Goal: Contribute content: Contribute content

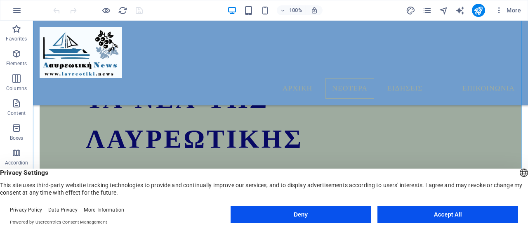
scroll to position [437, 0]
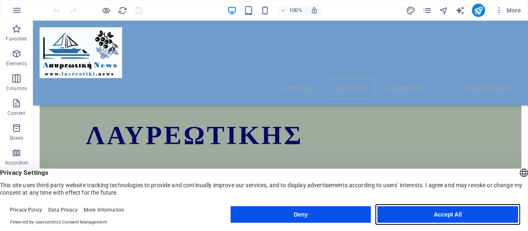
click at [447, 215] on button "Accept All" at bounding box center [448, 214] width 141 height 17
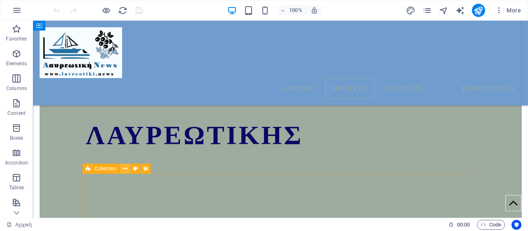
click at [125, 168] on icon at bounding box center [125, 168] width 5 height 9
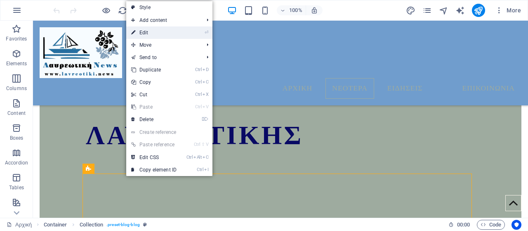
click at [150, 34] on link "⏎ Edit" at bounding box center [153, 32] width 55 height 12
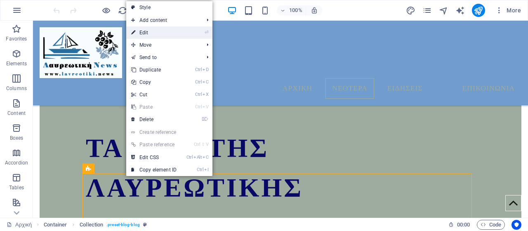
select select "columns.publishing_date_DESC"
select select "columns.status"
select select "columns.publishing_date"
select select "past"
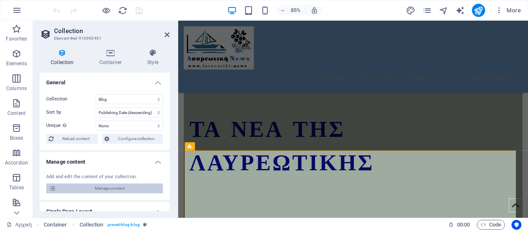
click at [121, 190] on span "Manage content" at bounding box center [110, 188] width 102 height 10
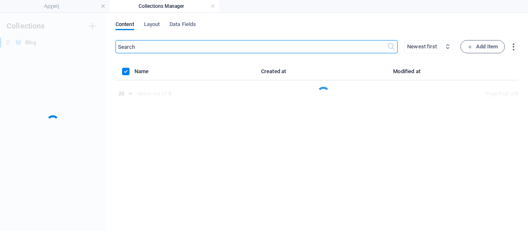
scroll to position [0, 0]
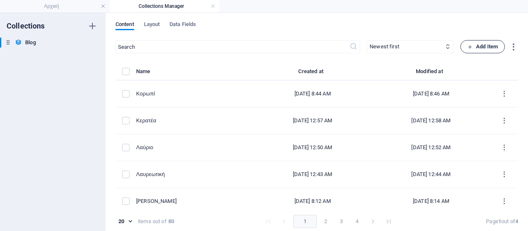
click at [494, 46] on span "Add Item" at bounding box center [483, 47] width 31 height 10
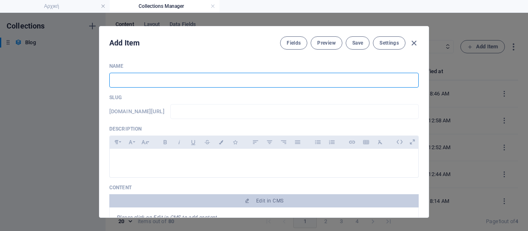
click at [126, 76] on input "text" at bounding box center [264, 80] width 310 height 15
type input "Λαυρεωτική"
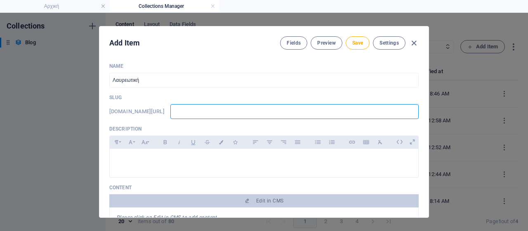
click at [255, 111] on input "text" at bounding box center [294, 111] width 248 height 15
type input "w"
type input "ww"
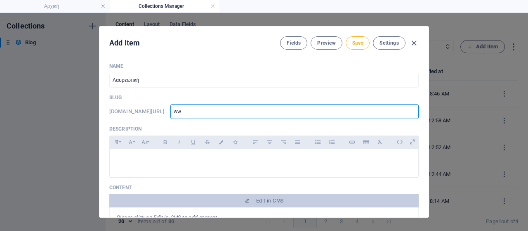
type input "www"
type input "www."
type input "www.l"
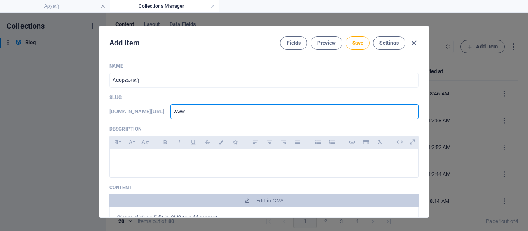
type input "www.l"
type input "[DOMAIN_NAME]"
type input "www.lav"
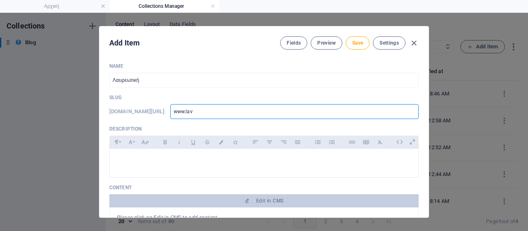
type input "www.lavr"
type input "www.lavri"
type input "www.lavria"
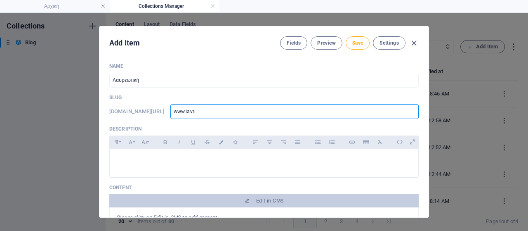
type input "www.lavria"
type input "www.lavriak"
type input "www.lavriaki"
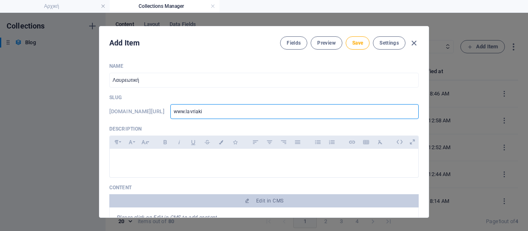
type input "www.lavriaki."
type input "www.lavriaki.n"
type input "[DOMAIN_NAME]"
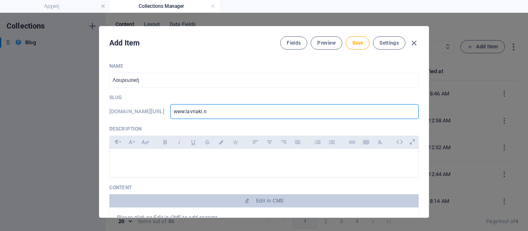
type input "[DOMAIN_NAME]"
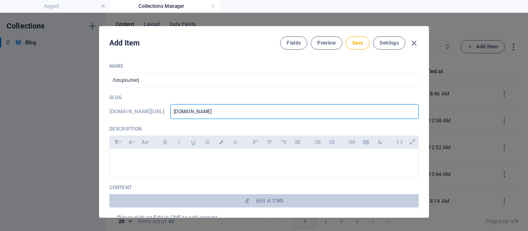
type input "[DOMAIN_NAME]/"
type input "[DOMAIN_NAME]/b"
type input "[DOMAIN_NAME]/bl"
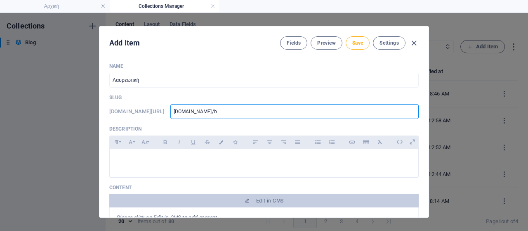
type input "[DOMAIN_NAME]/bl"
type input "[DOMAIN_NAME]/blo"
type input "[DOMAIN_NAME]/blog"
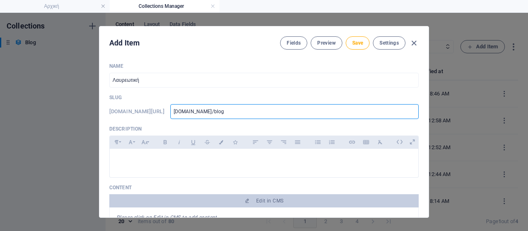
type input "[DOMAIN_NAME]/blog-"
type input "[DOMAIN_NAME]/blog-s"
type input "[DOMAIN_NAME]/blog-"
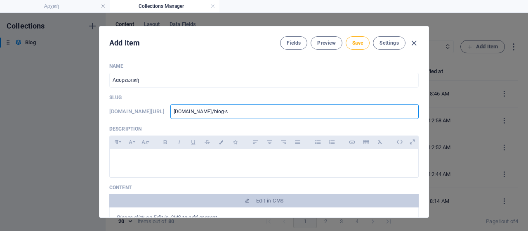
type input "[DOMAIN_NAME]/blog-"
type input "[DOMAIN_NAME]/blog-p"
type input "[DOMAIN_NAME]/blog-po"
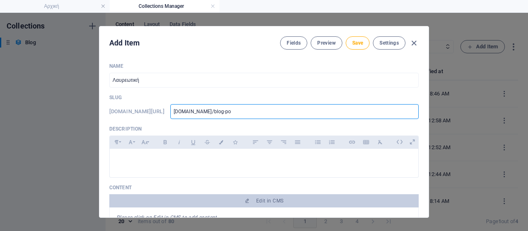
type input "[DOMAIN_NAME]/blog-pos"
type input "[DOMAIN_NAME]/blog-post"
type input "[DOMAIN_NAME]/blog-post."
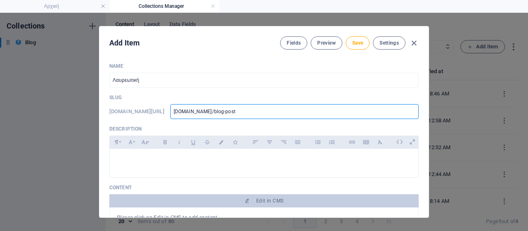
type input "[DOMAIN_NAME]/blog-post."
type input "[DOMAIN_NAME]/blog-post"
type input "[DOMAIN_NAME]/blog-post."
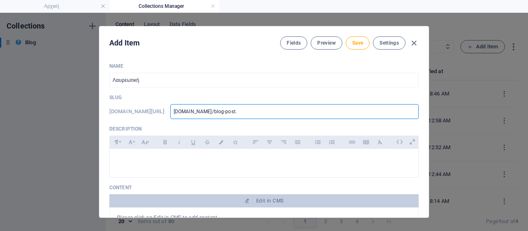
type input "[DOMAIN_NAME]/blog-post"
type input "[DOMAIN_NAME]/blog-post/"
type input "[DOMAIN_NAME]/blog-post/r"
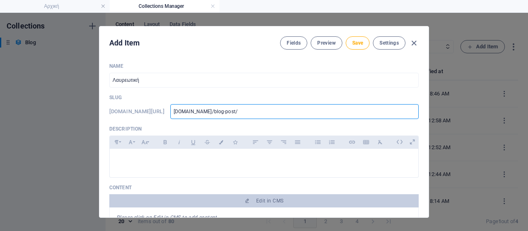
type input "[DOMAIN_NAME]/blog-post/r"
type input "[DOMAIN_NAME]/blog-post/re"
type input "[DOMAIN_NAME]/blog-post/reb"
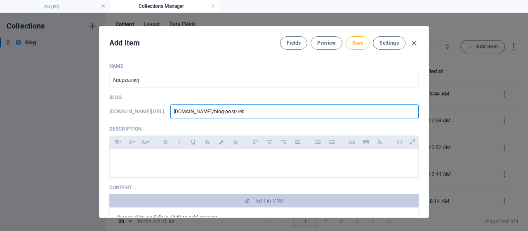
type input "[DOMAIN_NAME]/blog-post/rebr"
type input "[DOMAIN_NAME]/blog-post/rebra"
type input "[DOMAIN_NAME]/blog-post/rebran"
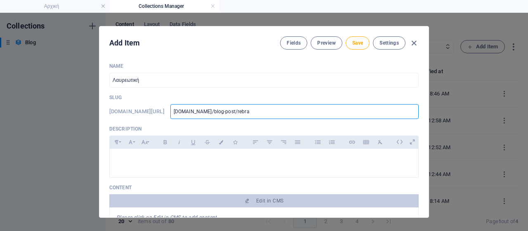
type input "[DOMAIN_NAME]/blog-post/rebran"
type input "[DOMAIN_NAME]/blog-post/rebrand"
type input "[DOMAIN_NAME]/blog-post/rebrandi"
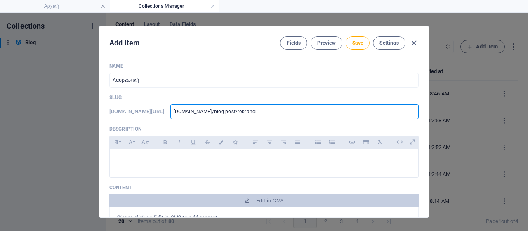
type input "[DOMAIN_NAME]/blog-post/rebrandin"
type input "[DOMAIN_NAME]/blog-post/rebranding"
type input "www-lavriaki-news-blog-post-rebranding"
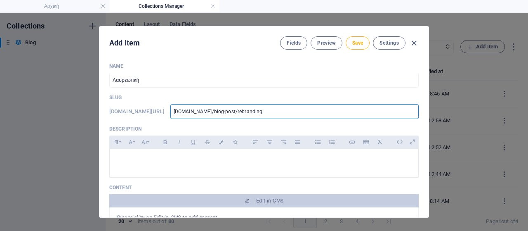
type input "www-lavriaki-news-blog-post-rebranding"
type input "www-lavriaki-news-blog-post-rebrandingl"
type input "www-lavriaki-news-blog-post-rebrandinglo"
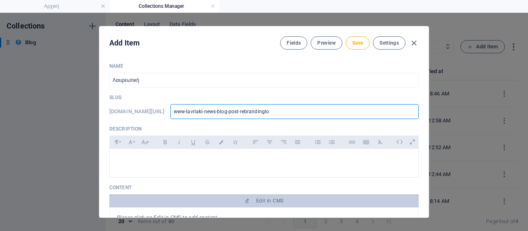
type input "www-lavriaki-news-blog-post-rebrandingloy"
type input "www-lavriaki-news-blog-post-rebrandingloyk"
type input "www-lavriaki-news-blog-post-rebrandingloy"
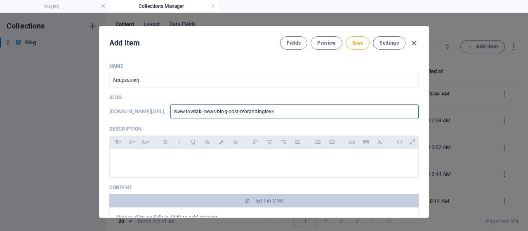
type input "www-lavriaki-news-blog-post-rebrandingloy"
type input "www-lavriaki-news-blog-post-rebrandinglo"
type input "www-lavriaki-news-blog-post-rebrandinglou"
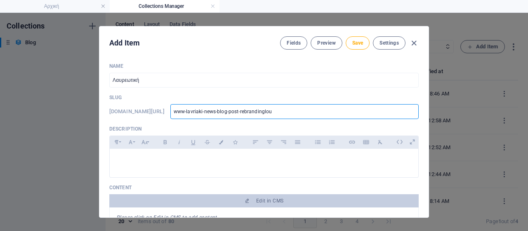
type input "www-lavriaki-news-blog-post-rebrandinglouk"
type input "www-lavriaki-news-blog-post-rebrandinglouka"
type input "www-lavriaki-news-blog-post-rebrandinglouka/"
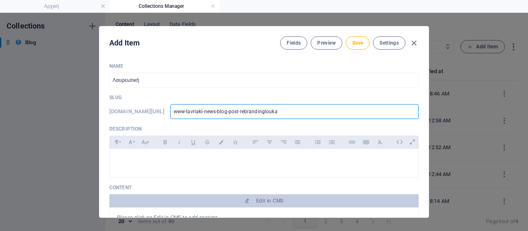
type input "www-lavriaki-news-blog-post-rebrandinglouka/"
type input "www-lavriaki-news-blog-post-rebrandinglouka"
click at [264, 161] on p at bounding box center [264, 159] width 296 height 8
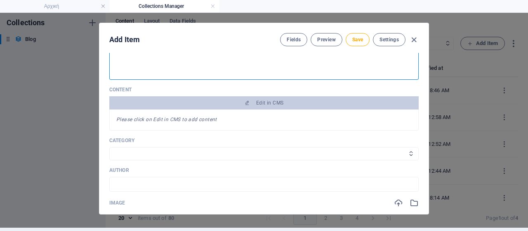
scroll to position [124, 0]
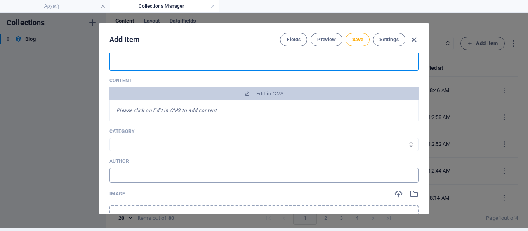
click at [130, 171] on input "text" at bounding box center [264, 175] width 310 height 15
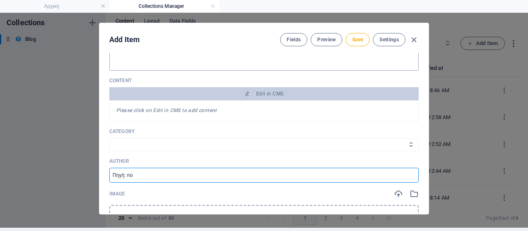
type input "Πηγή: [DOMAIN_NAME]"
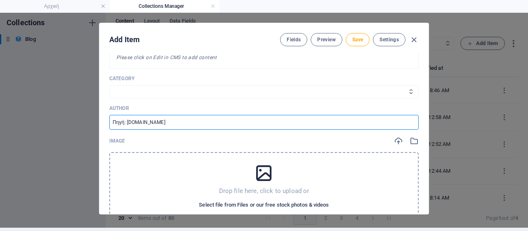
scroll to position [206, 0]
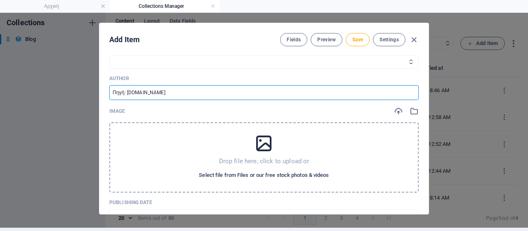
click at [241, 173] on span "Select file from Files or our free stock photos & videos" at bounding box center [264, 175] width 130 height 10
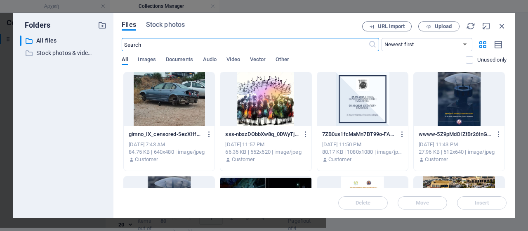
scroll to position [219, 0]
click at [442, 25] on span "Upload" at bounding box center [443, 26] width 17 height 5
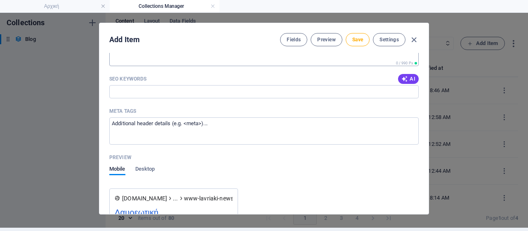
scroll to position [843, 0]
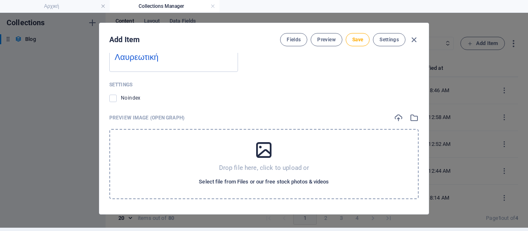
click at [263, 183] on span "Select file from Files or our free stock photos & videos" at bounding box center [264, 182] width 130 height 10
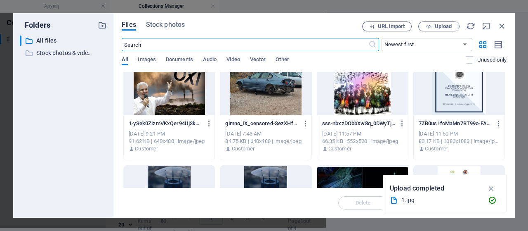
scroll to position [0, 0]
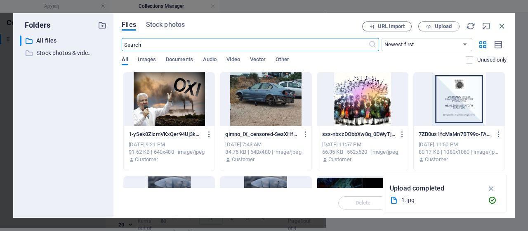
click at [164, 108] on div at bounding box center [169, 99] width 91 height 54
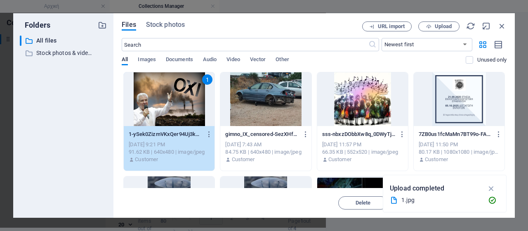
click at [147, 90] on div "1" at bounding box center [169, 99] width 91 height 54
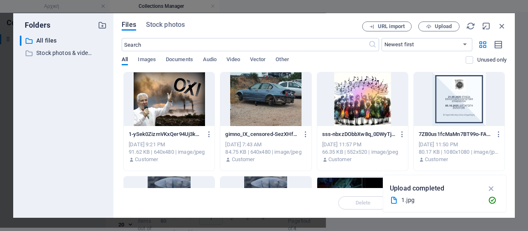
click at [147, 90] on div at bounding box center [169, 99] width 91 height 54
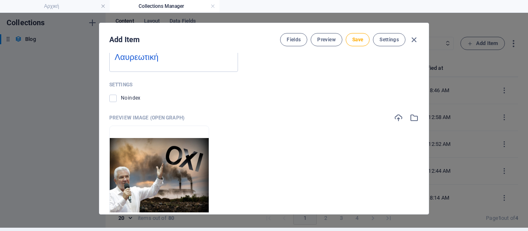
scroll to position [678, 0]
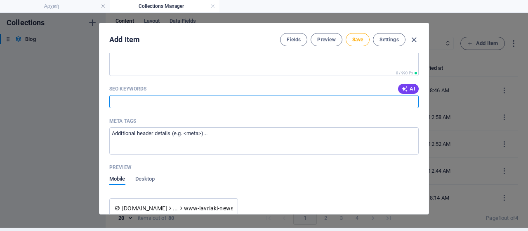
click at [157, 99] on input "SEO Keywords" at bounding box center [264, 101] width 310 height 13
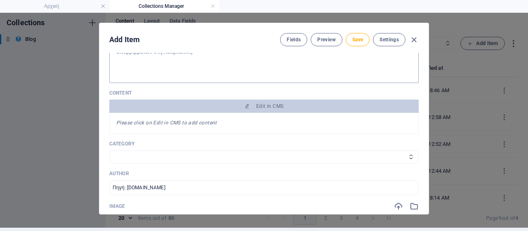
scroll to position [141, 0]
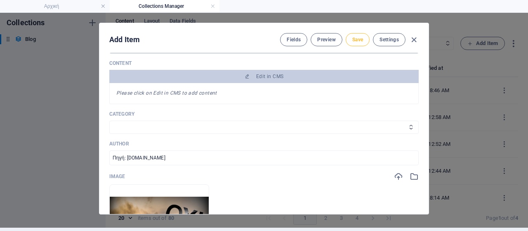
type input "Κερατέα, [PERSON_NAME], εργοστάσιο καύσης, ΧΥΤΑ, rebranding, [PERSON_NAME]"
click at [359, 38] on span "Save" at bounding box center [357, 39] width 11 height 7
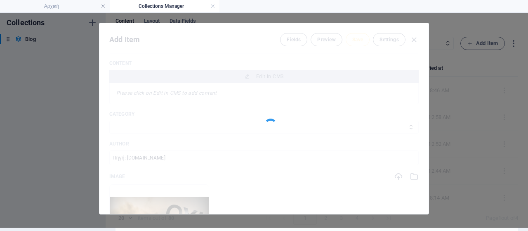
type input "www-lavriaki-news-blog-post-rebrandinglouka"
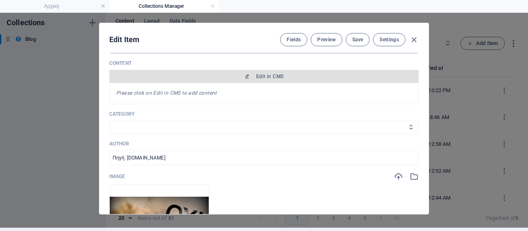
click at [307, 73] on span "Edit in CMS" at bounding box center [264, 76] width 303 height 7
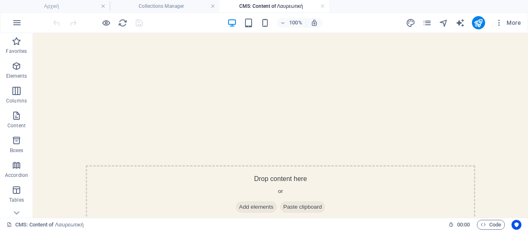
scroll to position [0, 0]
click at [244, 205] on span "Add elements" at bounding box center [256, 207] width 41 height 12
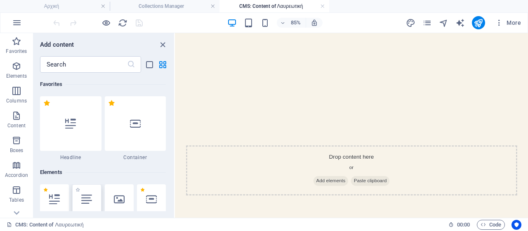
click at [92, 185] on div at bounding box center [86, 199] width 29 height 30
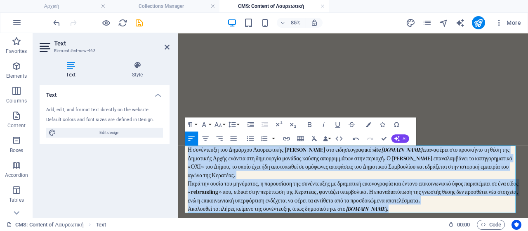
drag, startPoint x: 435, startPoint y: 239, endPoint x: 181, endPoint y: 169, distance: 263.5
click at [183, 169] on div "Η συνέντευξη του Δημάρχου Λαυρεωτικής [PERSON_NAME] στο ειδησεογραφικό site [DO…" at bounding box center [384, 204] width 403 height 343
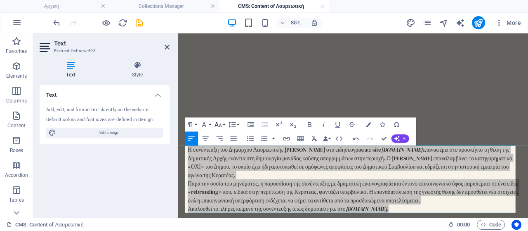
click at [226, 126] on button "Font Size" at bounding box center [219, 124] width 13 height 14
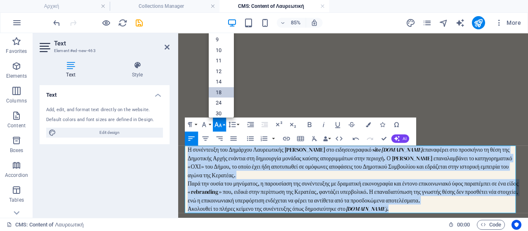
click at [224, 88] on link "18" at bounding box center [221, 92] width 25 height 11
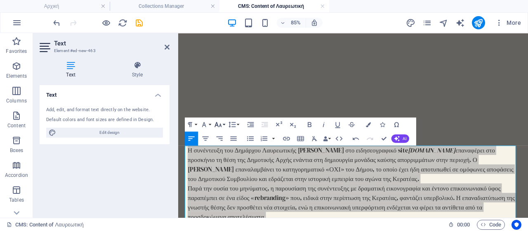
click at [224, 122] on button "Font Size" at bounding box center [219, 124] width 13 height 14
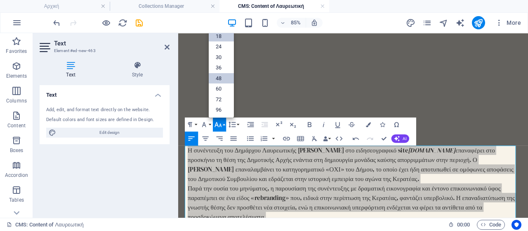
scroll to position [25, 0]
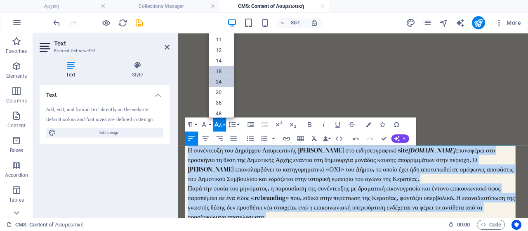
click at [226, 80] on link "24" at bounding box center [221, 81] width 25 height 11
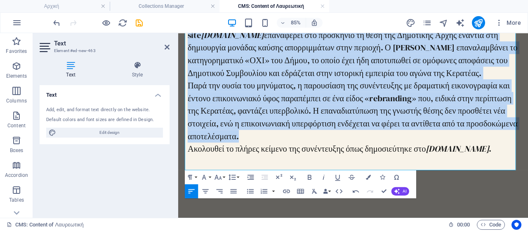
scroll to position [165, 0]
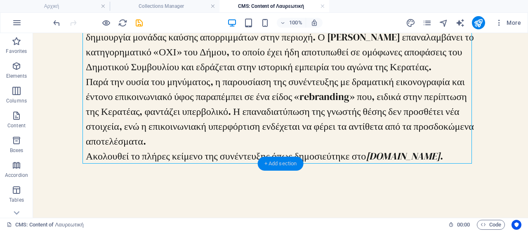
click at [285, 166] on div "+ Add section" at bounding box center [281, 163] width 46 height 14
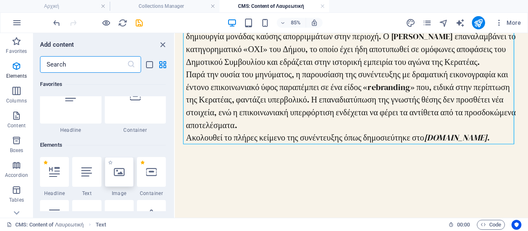
scroll to position [0, 0]
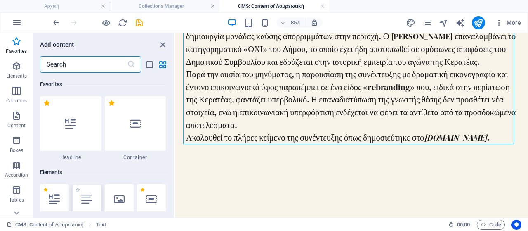
click at [93, 198] on div at bounding box center [86, 199] width 29 height 30
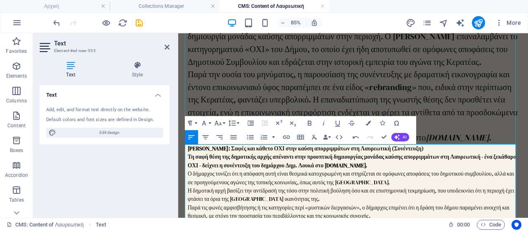
click at [452, 187] on p "Τη σαφή θέση της δημοτικής αρχής απέναντι στην προοπτική δημιουργίας μονάδας κα…" at bounding box center [384, 183] width 390 height 20
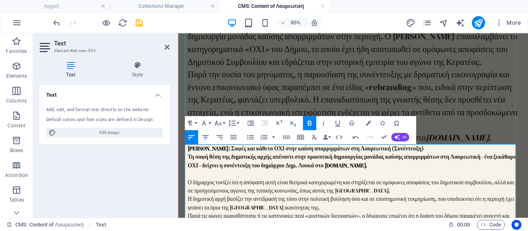
click at [480, 172] on p "[PERSON_NAME]: Σαφές και κάθετο ΟΧΙ στην καύση απορριμμάτων στη Λαυρεωτική (Συν…" at bounding box center [384, 168] width 390 height 10
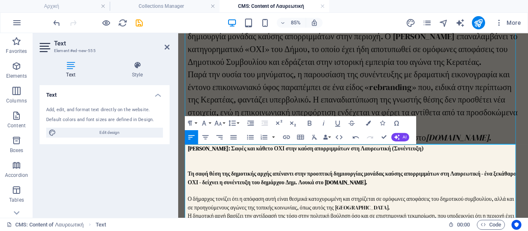
click at [267, 183] on p at bounding box center [384, 188] width 390 height 10
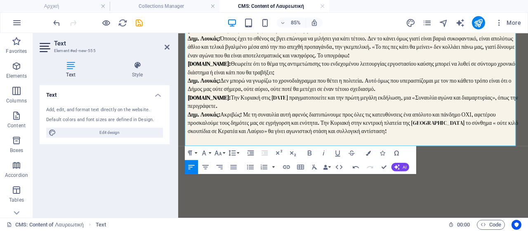
scroll to position [702, 0]
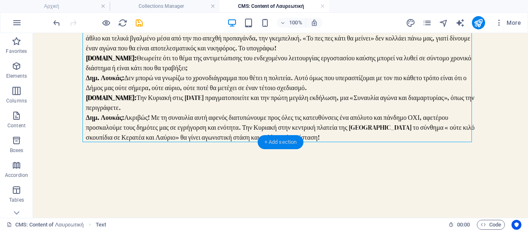
click at [284, 140] on div "+ Add section" at bounding box center [281, 142] width 46 height 14
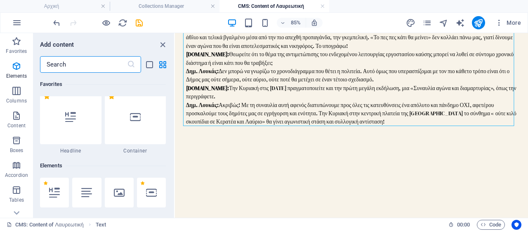
scroll to position [0, 0]
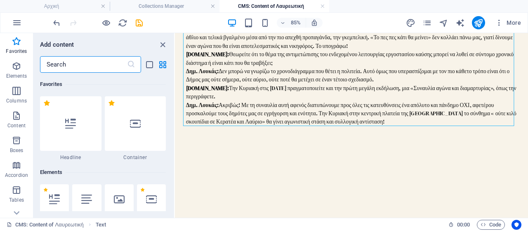
click at [87, 189] on div at bounding box center [86, 199] width 29 height 30
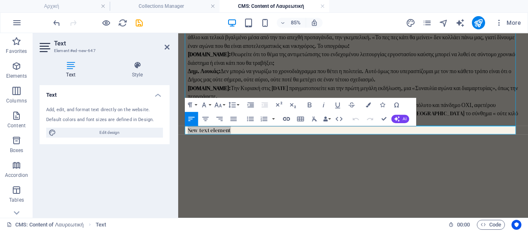
click at [288, 119] on icon "button" at bounding box center [286, 118] width 8 height 8
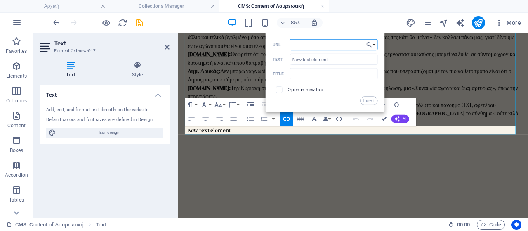
paste input "[URL][DOMAIN_NAME]"
type input "[URL][DOMAIN_NAME]"
click at [340, 60] on input "New text element" at bounding box center [334, 58] width 88 height 11
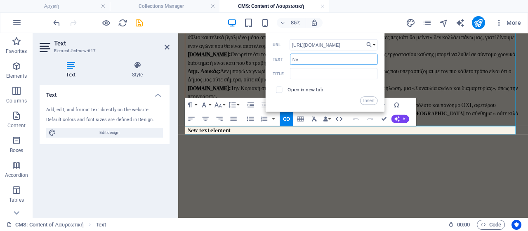
type input "N"
type input "[DOMAIN_NAME]"
click at [345, 72] on input "text" at bounding box center [334, 73] width 88 height 11
type input "[DOMAIN_NAME]"
click at [366, 101] on button "Insert" at bounding box center [369, 100] width 18 height 8
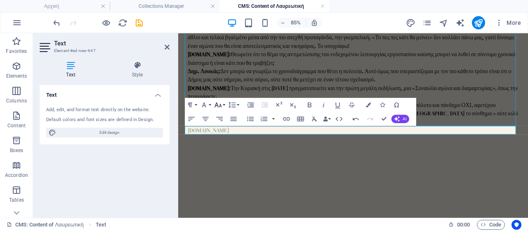
click at [224, 104] on button "Font Size" at bounding box center [219, 104] width 13 height 14
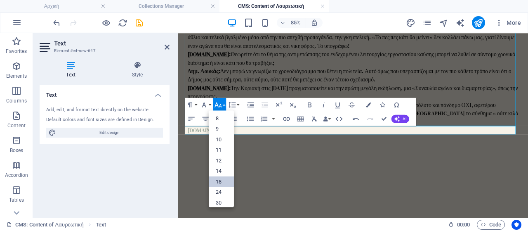
click at [224, 178] on link "18" at bounding box center [221, 181] width 25 height 11
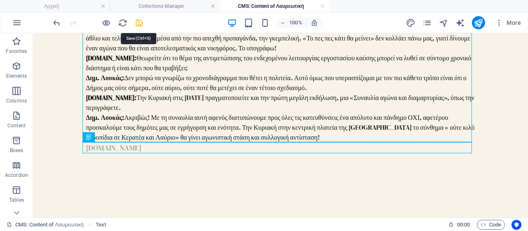
click at [137, 21] on icon "save" at bounding box center [139, 22] width 9 height 9
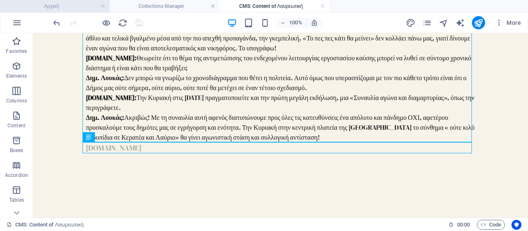
click at [54, 5] on h4 "Αρχική" at bounding box center [55, 6] width 110 height 9
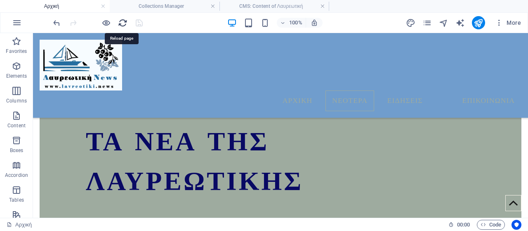
drag, startPoint x: 122, startPoint y: 22, endPoint x: 294, endPoint y: 74, distance: 179.4
click at [122, 22] on icon "reload" at bounding box center [122, 22] width 9 height 9
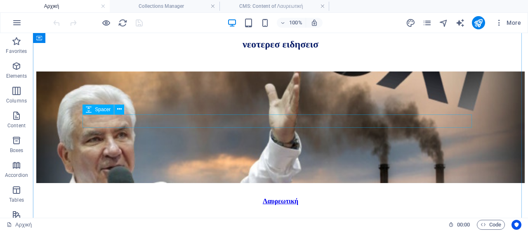
scroll to position [470, 0]
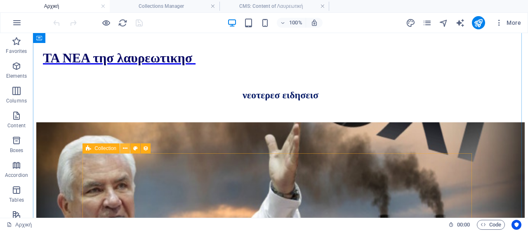
click at [125, 150] on icon at bounding box center [125, 148] width 5 height 9
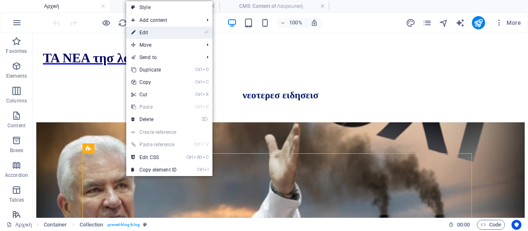
click at [172, 36] on link "⏎ Edit" at bounding box center [153, 32] width 55 height 12
select select "columns.publishing_date_DESC"
select select "columns.status"
select select "columns.publishing_date"
select select "past"
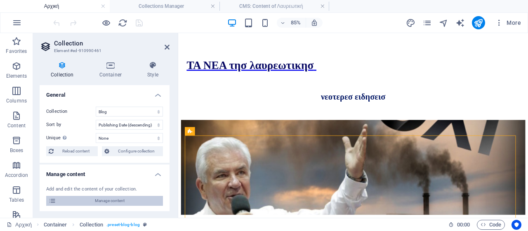
click at [105, 201] on span "Manage content" at bounding box center [110, 201] width 102 height 10
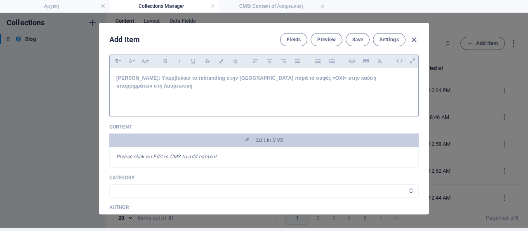
scroll to position [0, 0]
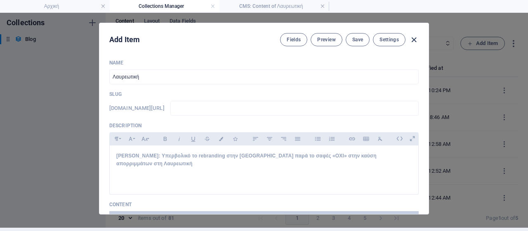
click at [417, 35] on icon "button" at bounding box center [413, 39] width 9 height 9
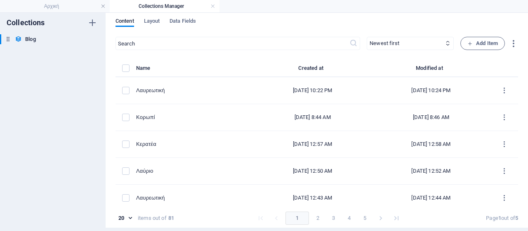
click at [492, 47] on div "Add Item Fields Preview Save Settings Name Λαυρεωτική ​ Slug [DOMAIN_NAME][URL]…" at bounding box center [264, 118] width 528 height 218
click at [477, 41] on span "Add Item" at bounding box center [483, 43] width 31 height 10
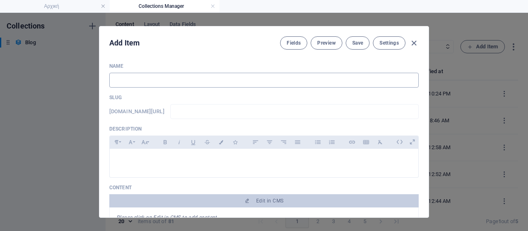
click at [177, 81] on input "text" at bounding box center [264, 80] width 310 height 15
type input "L"
type input "l"
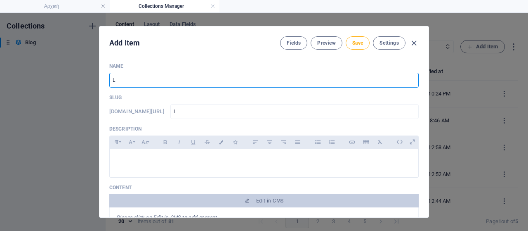
type input "La"
type input "la"
type input "La;y"
type input "la-y"
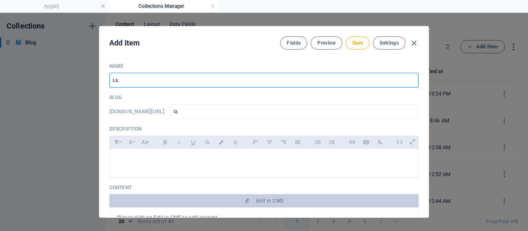
type input "la-y"
type input "La;yr"
type input "la-yr"
type input "La;yri"
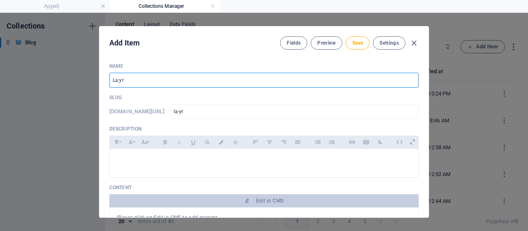
type input "la-yri"
type input "La;yr"
type input "la-yr"
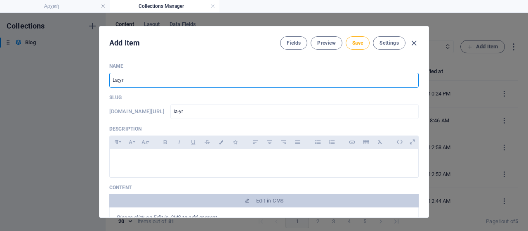
type input "La;y"
type input "la-y"
type input "La;"
type input "la"
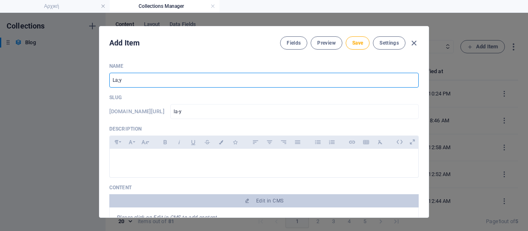
type input "la"
type input "L"
type input "l"
type input "Λαύριο"
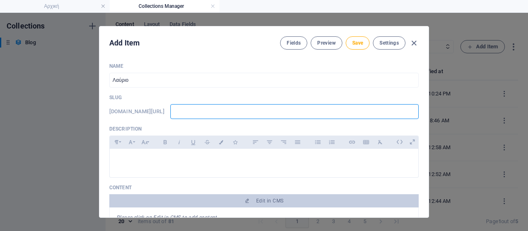
click at [251, 110] on input "text" at bounding box center [294, 111] width 248 height 15
type input "w"
type input "ww"
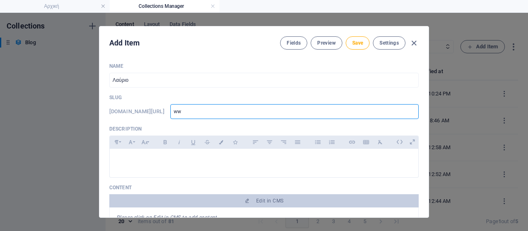
type input "www"
type input "www."
type input "www.;"
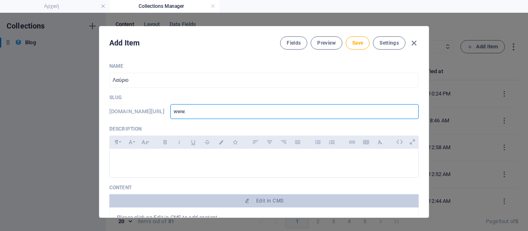
type input "www.;"
type input "www.;a"
type input "www.;"
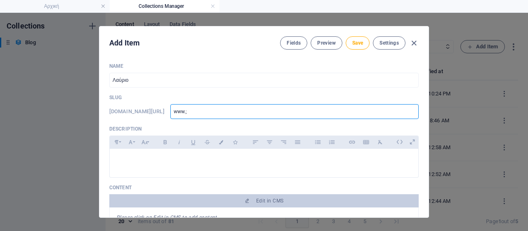
type input "www."
type input "www.l"
type input "[DOMAIN_NAME]"
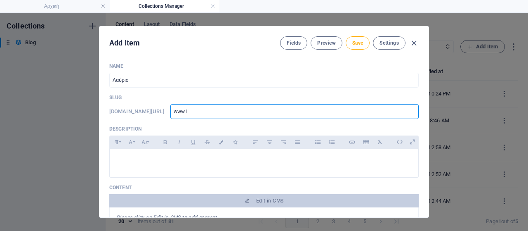
type input "[DOMAIN_NAME]"
type input "www.lav"
type input "www.lavr"
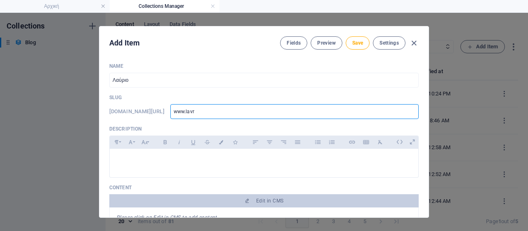
type input "www.lavri"
type input "www.lavria"
type input "www.lavriak"
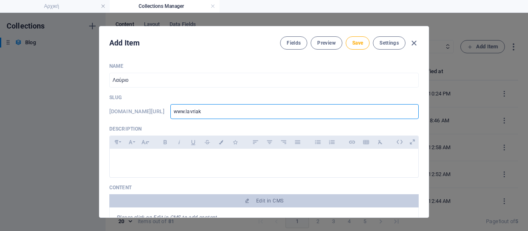
type input "www.lavriak"
type input "www.lavriaki"
type input "www.lavriaki."
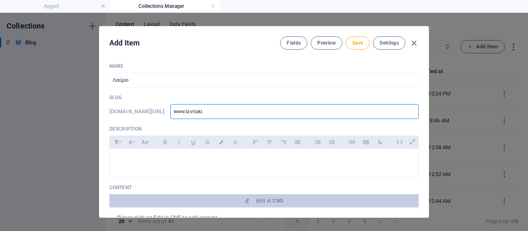
type input "www.lavriaki.n"
type input "[DOMAIN_NAME]"
click at [193, 164] on div at bounding box center [264, 161] width 309 height 25
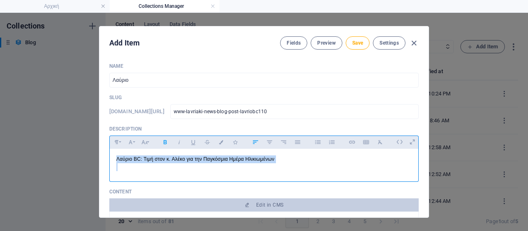
drag, startPoint x: 299, startPoint y: 163, endPoint x: 39, endPoint y: 155, distance: 260.2
click at [39, 155] on div "Add Item Fields Preview Save Settings Name Λαύριο ​ Slug [DOMAIN_NAME][URL] www…" at bounding box center [264, 122] width 528 height 218
click at [163, 144] on icon "button" at bounding box center [165, 142] width 7 height 10
click at [149, 141] on button "Font Size" at bounding box center [144, 142] width 13 height 11
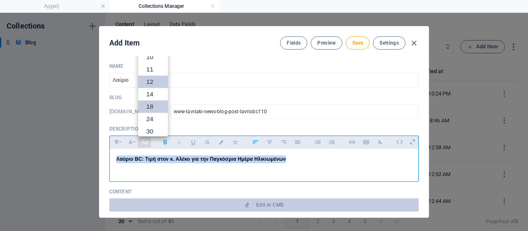
click at [155, 101] on link "18" at bounding box center [153, 106] width 30 height 12
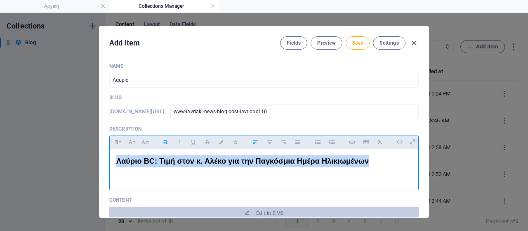
click at [409, 173] on p at bounding box center [264, 173] width 296 height 12
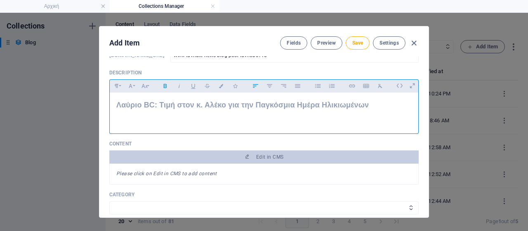
scroll to position [83, 0]
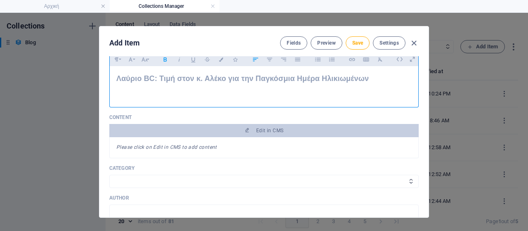
click at [374, 80] on p "Λαύριο BC: Τιμή στον κ. Αλέκο για την Παγκόσμια Ημέρα Ηλικιωμένων" at bounding box center [264, 79] width 296 height 12
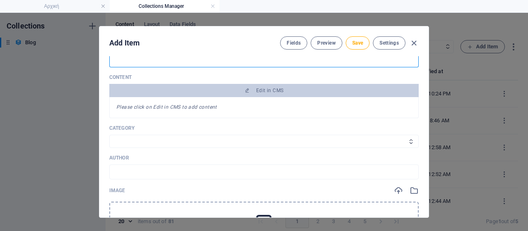
scroll to position [165, 0]
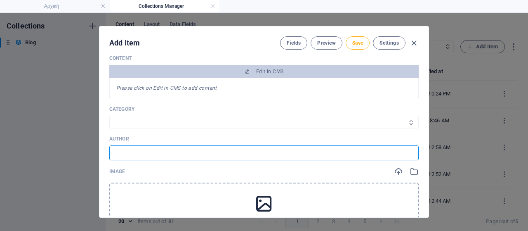
click at [171, 151] on input "text" at bounding box center [264, 152] width 310 height 15
drag, startPoint x: 147, startPoint y: 156, endPoint x: 125, endPoint y: 149, distance: 22.6
click at [125, 149] on input "Πηγή: ΕΜΕΛ" at bounding box center [264, 152] width 310 height 15
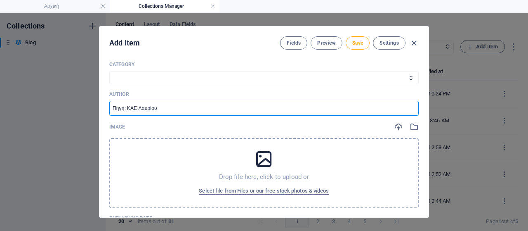
scroll to position [248, 0]
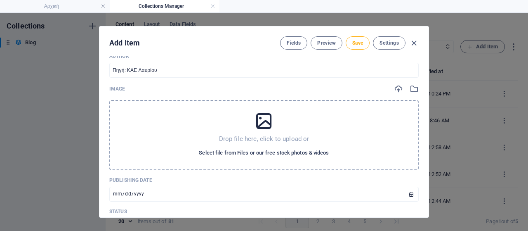
click at [251, 153] on span "Select file from Files or our free stock photos & videos" at bounding box center [264, 153] width 130 height 10
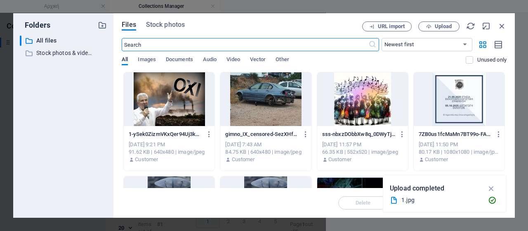
scroll to position [260, 0]
click at [442, 31] on button "Upload" at bounding box center [439, 26] width 41 height 10
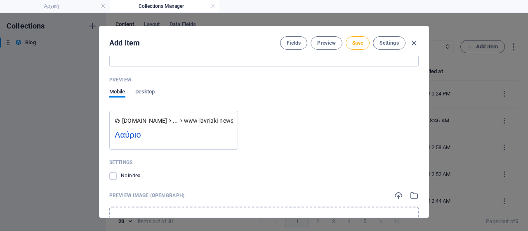
scroll to position [859, 0]
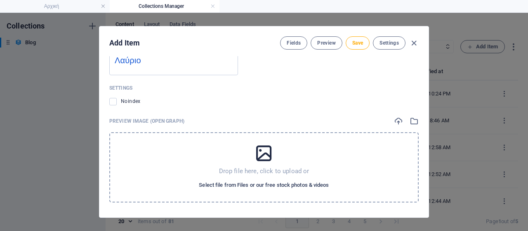
click at [270, 182] on span "Select file from Files or our free stock photos & videos" at bounding box center [264, 185] width 130 height 10
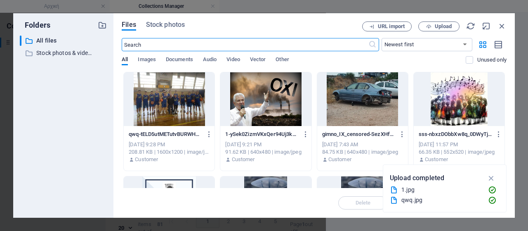
scroll to position [871, 0]
click at [164, 102] on div at bounding box center [169, 99] width 91 height 54
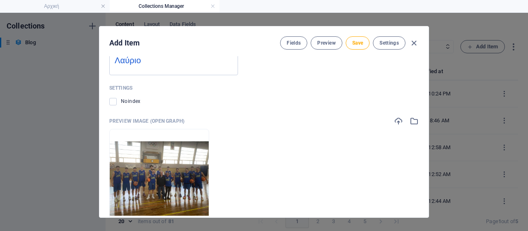
scroll to position [652, 0]
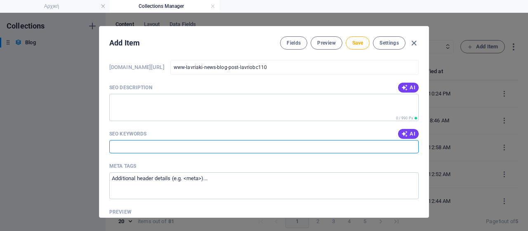
paste input "Δήμος Λαυρεωτικής, [GEOGRAPHIC_DATA], [GEOGRAPHIC_DATA], Παγκόσμια Ημέρα Ηλικιω…"
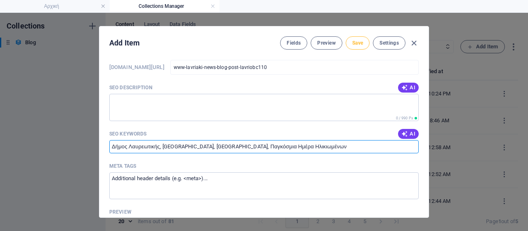
click at [352, 43] on span "Save" at bounding box center [357, 43] width 11 height 7
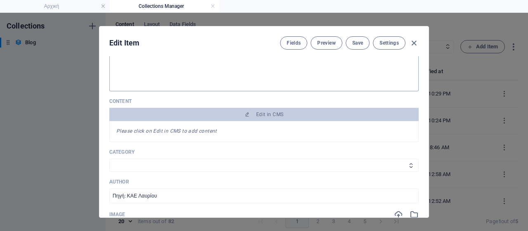
scroll to position [124, 0]
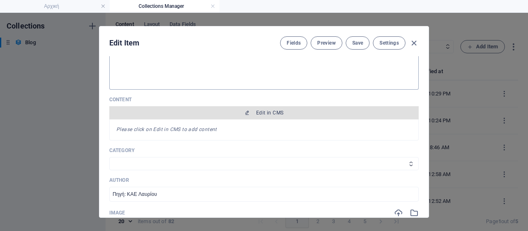
click at [304, 114] on span "Edit in CMS" at bounding box center [264, 112] width 303 height 7
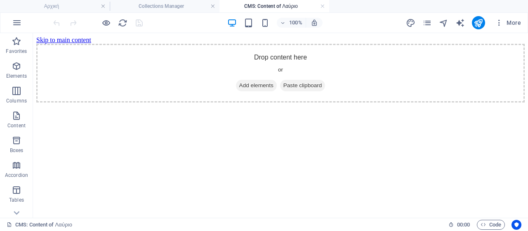
scroll to position [0, 0]
click at [251, 91] on span "Add elements" at bounding box center [256, 86] width 41 height 12
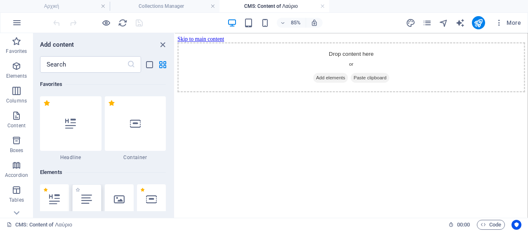
click at [89, 191] on div at bounding box center [86, 199] width 29 height 30
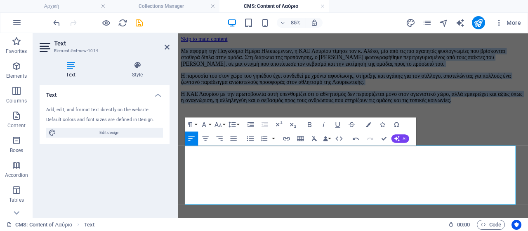
drag, startPoint x: 519, startPoint y: 227, endPoint x: 44, endPoint y: 161, distance: 479.6
click at [178, 125] on html "Skip to main content Με αφορμή την Παγκόσμια Ημέρα Ηλικιωμένων, η ΚΑΕ Λαυρίου τ…" at bounding box center [384, 79] width 412 height 92
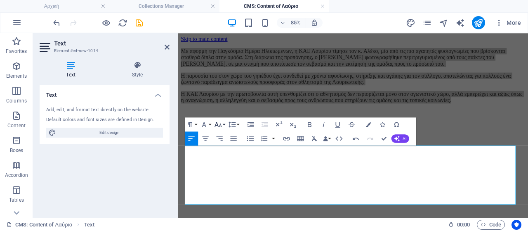
click at [223, 123] on button "Font Size" at bounding box center [219, 124] width 13 height 14
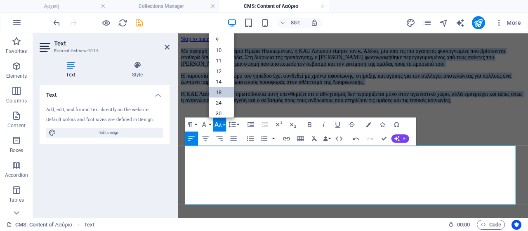
click at [225, 90] on link "18" at bounding box center [221, 92] width 25 height 11
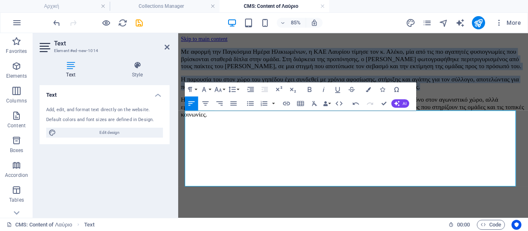
scroll to position [41, 0]
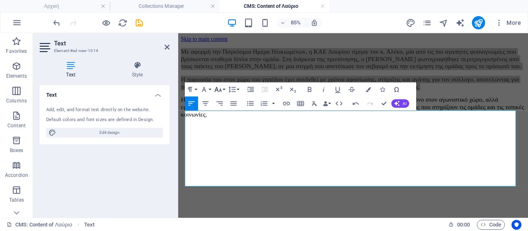
click at [218, 87] on icon "button" at bounding box center [218, 89] width 8 height 8
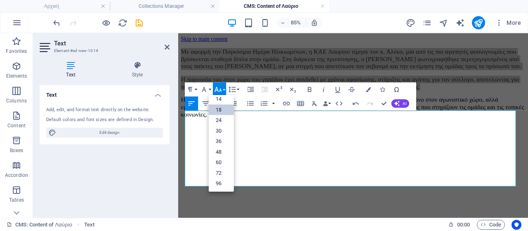
scroll to position [66, 0]
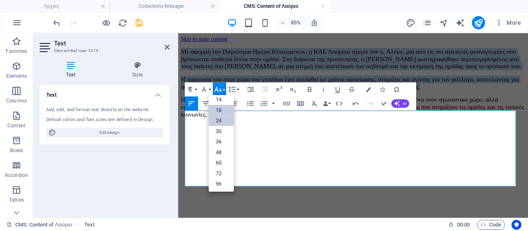
click at [222, 122] on link "24" at bounding box center [221, 120] width 25 height 11
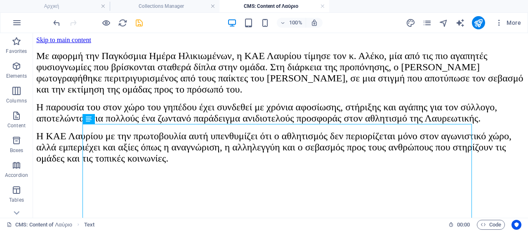
click at [140, 24] on icon "save" at bounding box center [139, 22] width 9 height 9
click at [64, 9] on h4 "Αρχική" at bounding box center [55, 6] width 110 height 9
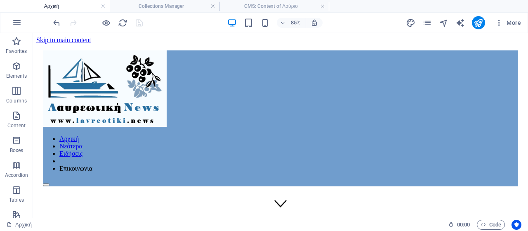
scroll to position [470, 0]
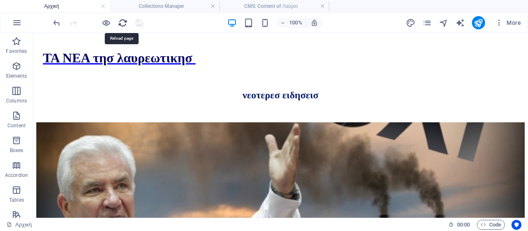
click at [123, 23] on icon "reload" at bounding box center [122, 22] width 9 height 9
click at [120, 23] on icon "reload" at bounding box center [122, 22] width 9 height 9
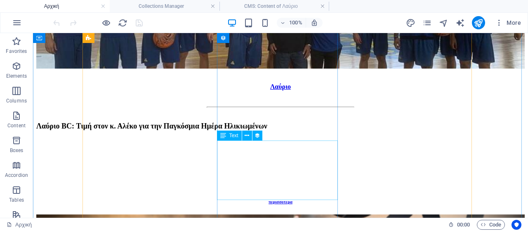
scroll to position [511, 0]
